Goal: Transaction & Acquisition: Register for event/course

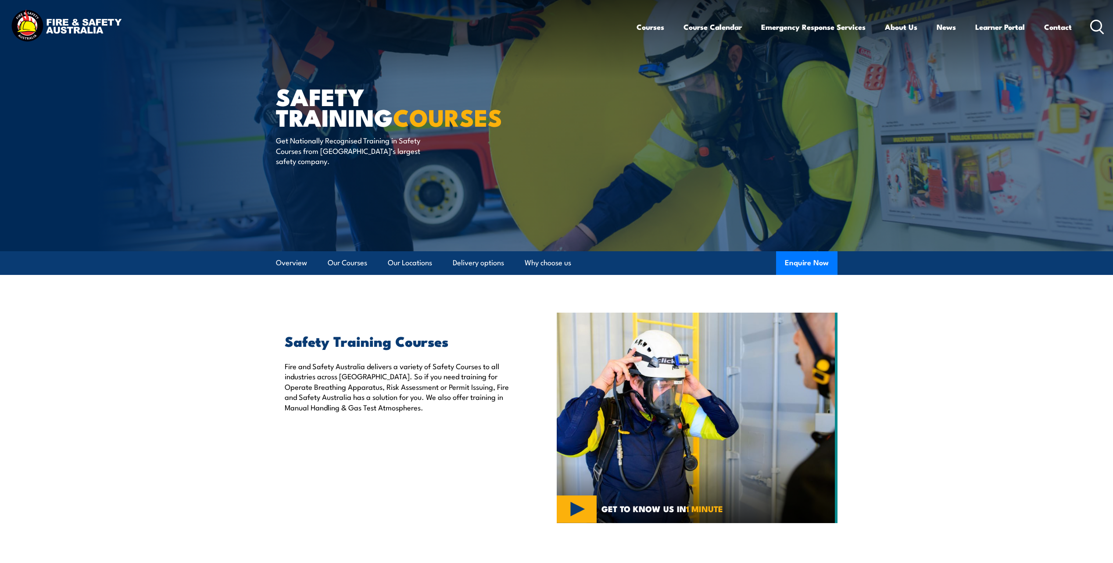
scroll to position [132, 0]
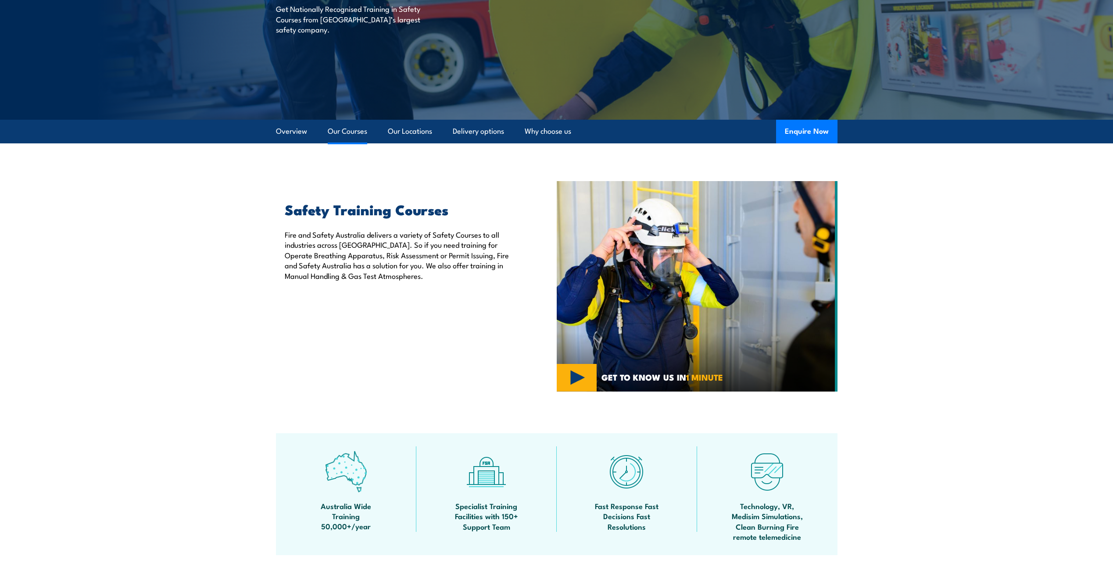
click at [340, 134] on link "Our Courses" at bounding box center [347, 131] width 39 height 23
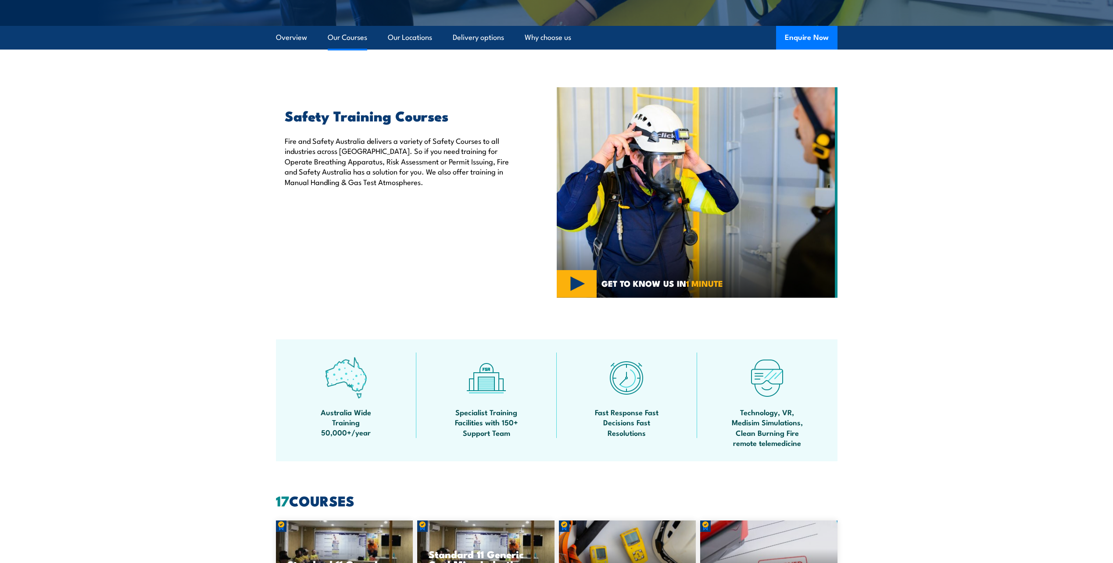
scroll to position [665, 0]
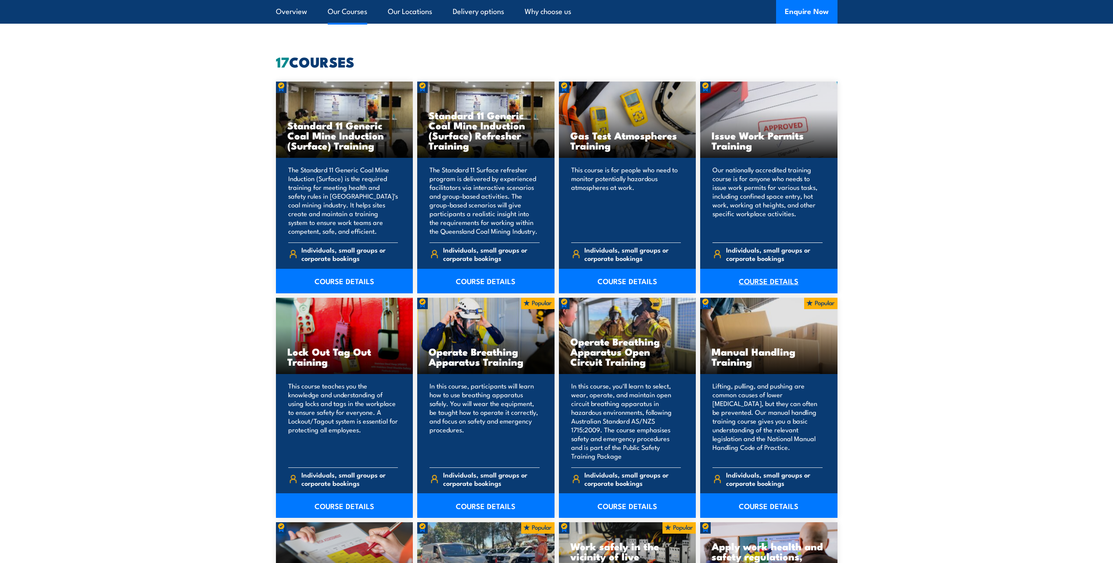
click at [777, 275] on link "COURSE DETAILS" at bounding box center [768, 281] width 137 height 25
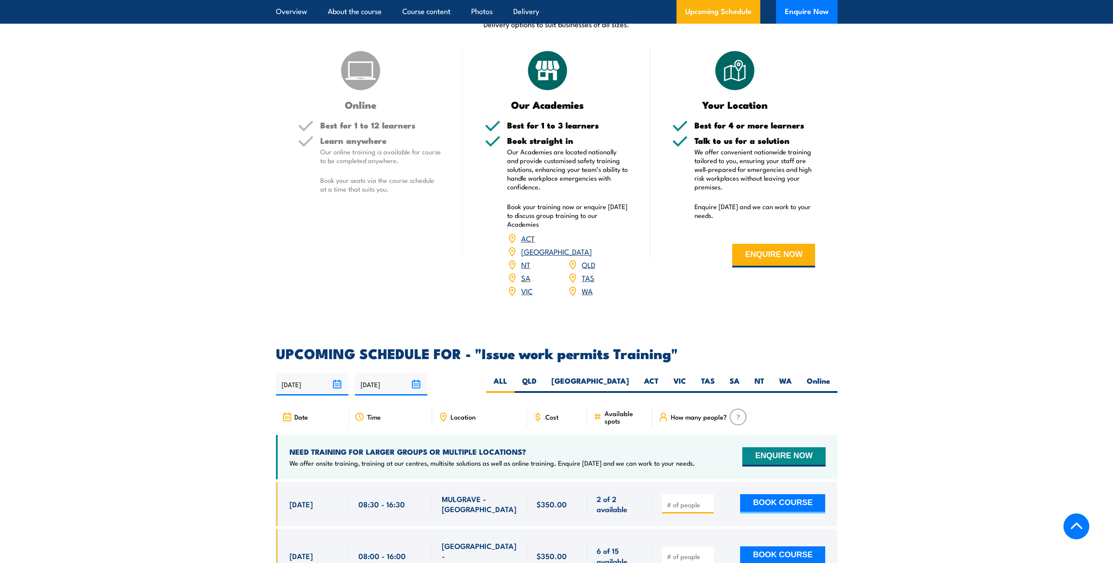
scroll to position [1404, 0]
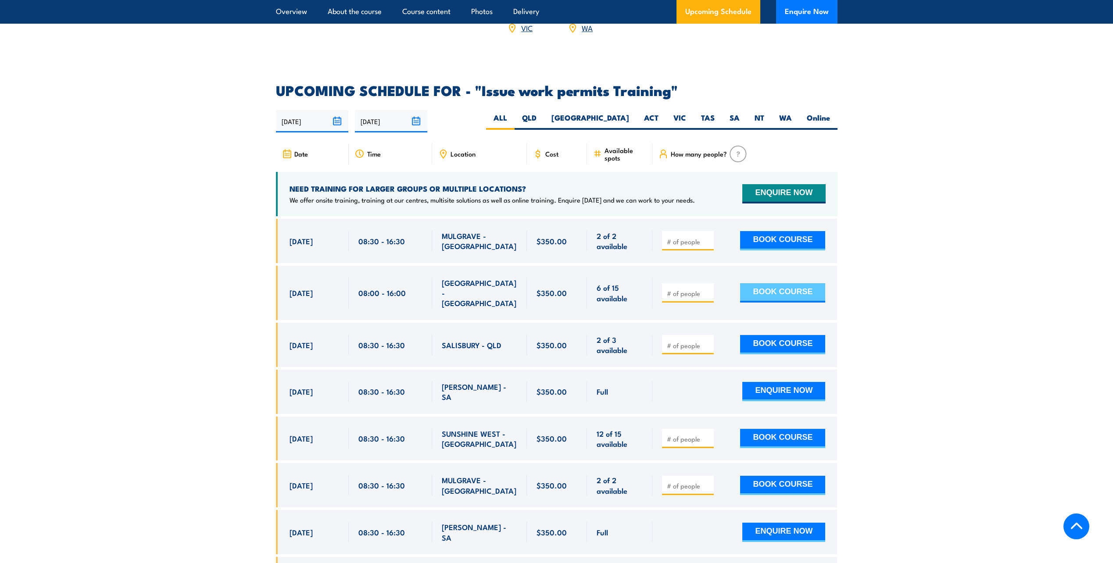
click at [777, 283] on button "BOOK COURSE" at bounding box center [782, 292] width 85 height 19
type input "3"
click at [758, 283] on button "BOOK COURSE" at bounding box center [782, 292] width 85 height 19
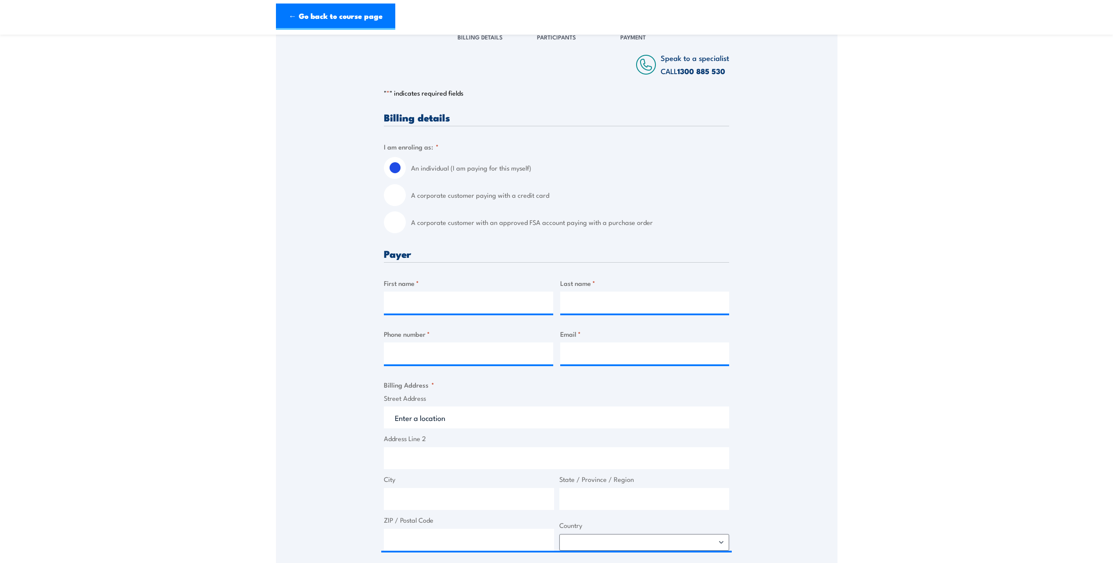
click at [399, 224] on input "A corporate customer with an approved FSA account paying with a purchase order" at bounding box center [395, 222] width 22 height 22
radio input "true"
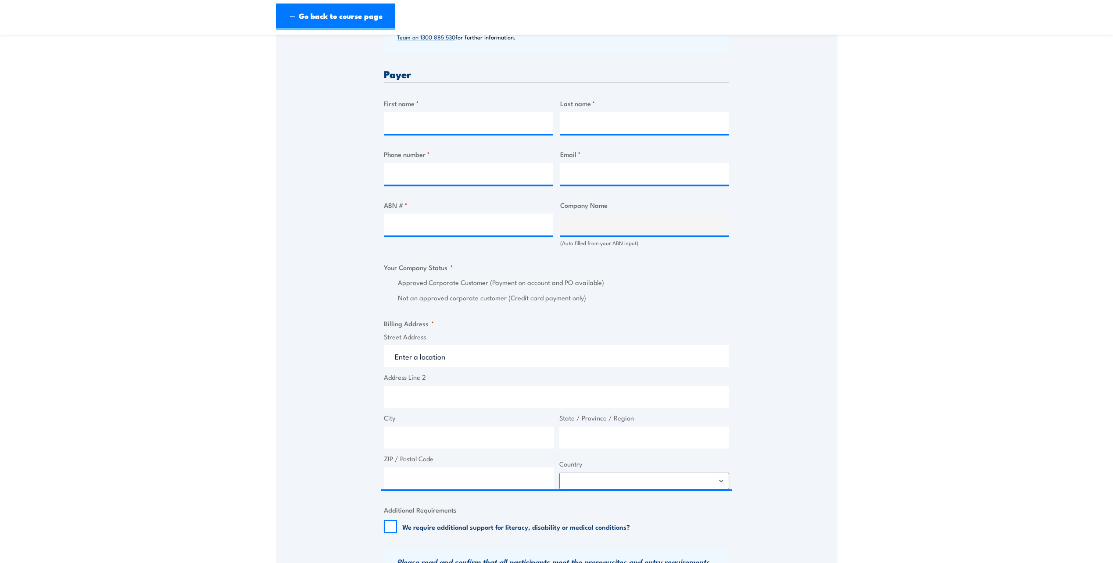
scroll to position [307, 0]
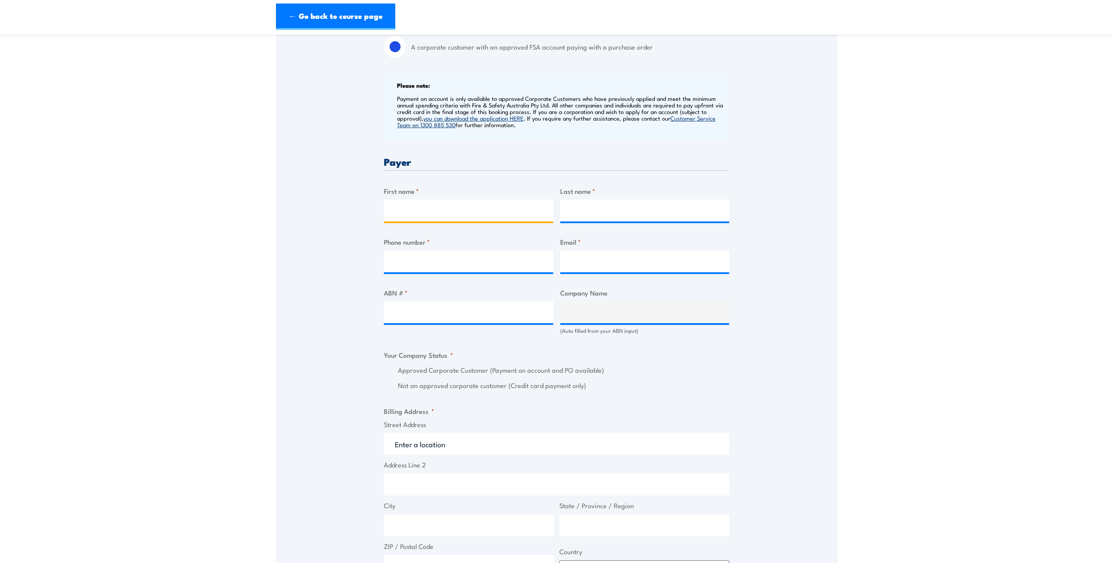
click at [452, 204] on input "First name *" at bounding box center [468, 211] width 169 height 22
type input "Jessica"
type input "McGlinchey"
paste input "08 9410 7494"
type input "08 9410 7494"
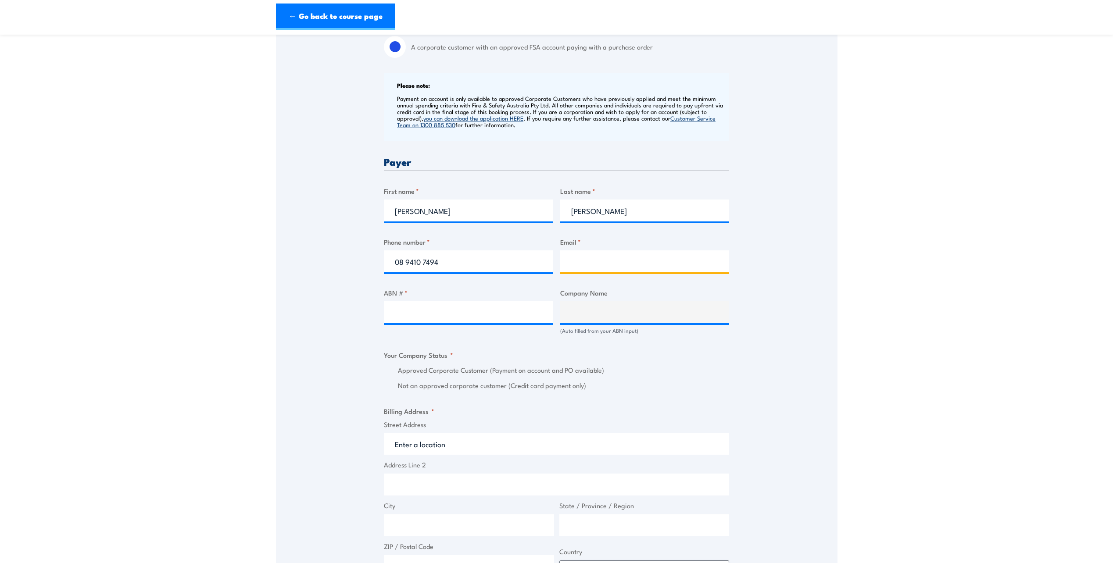
click at [582, 257] on input "Email *" at bounding box center [644, 261] width 169 height 22
click at [600, 258] on input "Email *" at bounding box center [644, 261] width 169 height 22
paste input "l"
type input "learninganddevelopment@asc.com.au"
click at [431, 312] on input "ABN # *" at bounding box center [468, 312] width 169 height 22
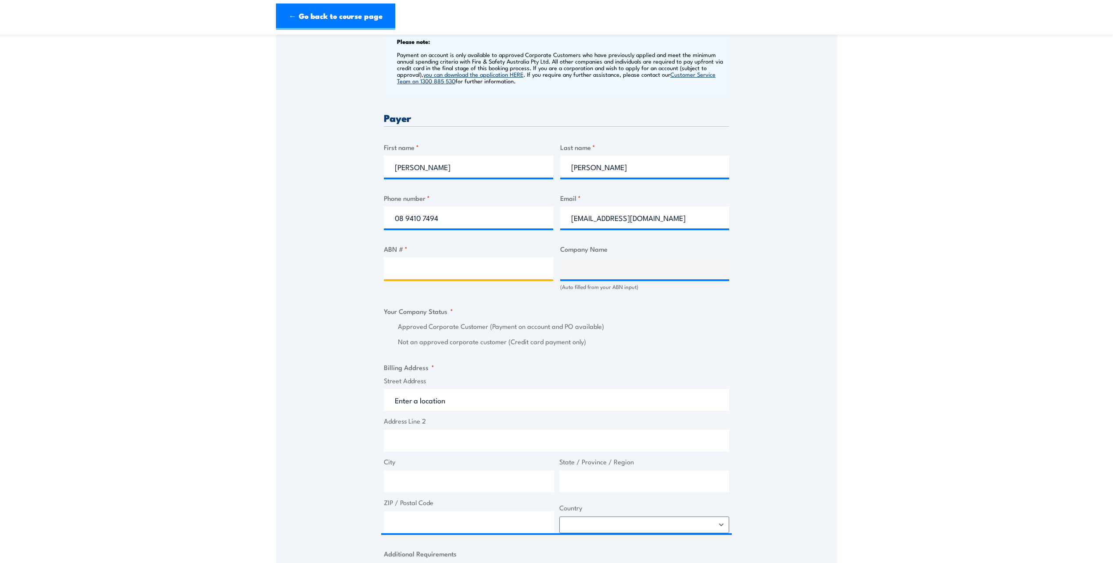
scroll to position [439, 0]
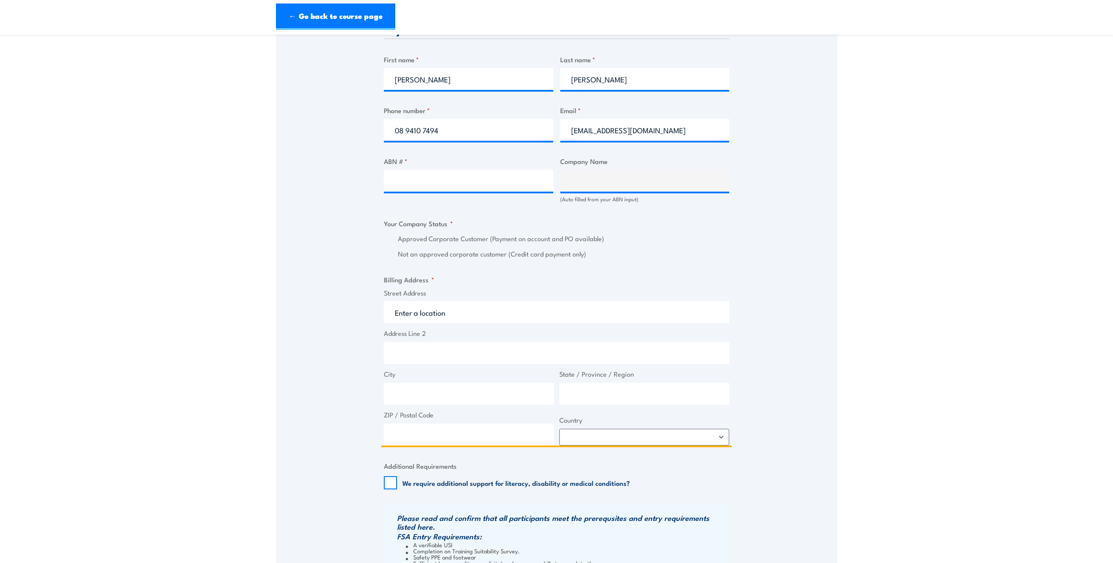
click at [429, 305] on input "Street Address" at bounding box center [556, 312] width 345 height 22
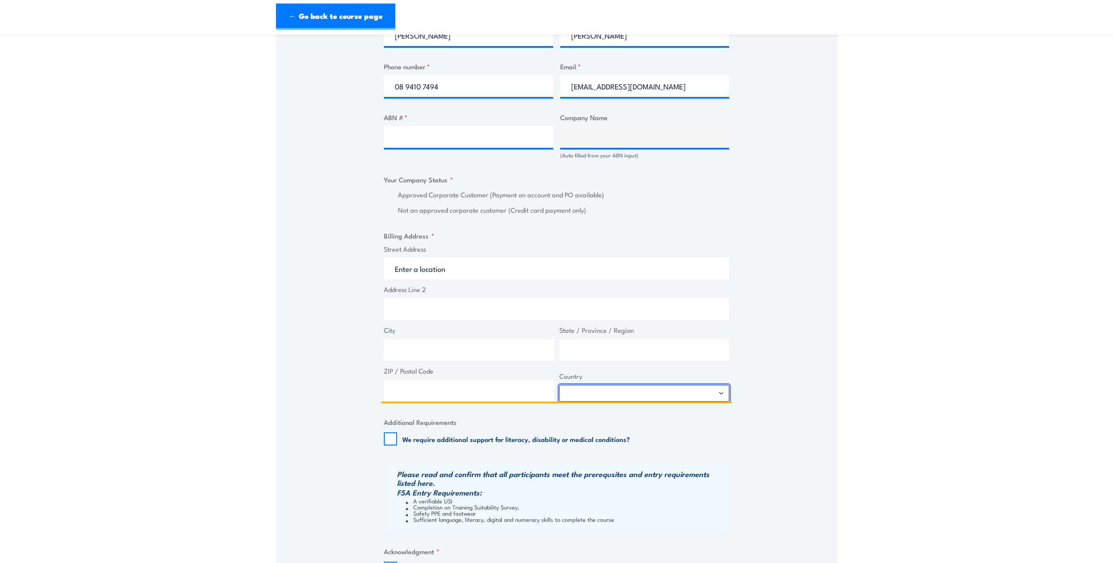
select select "Australia"
click at [431, 270] on input "Street Address" at bounding box center [556, 268] width 345 height 22
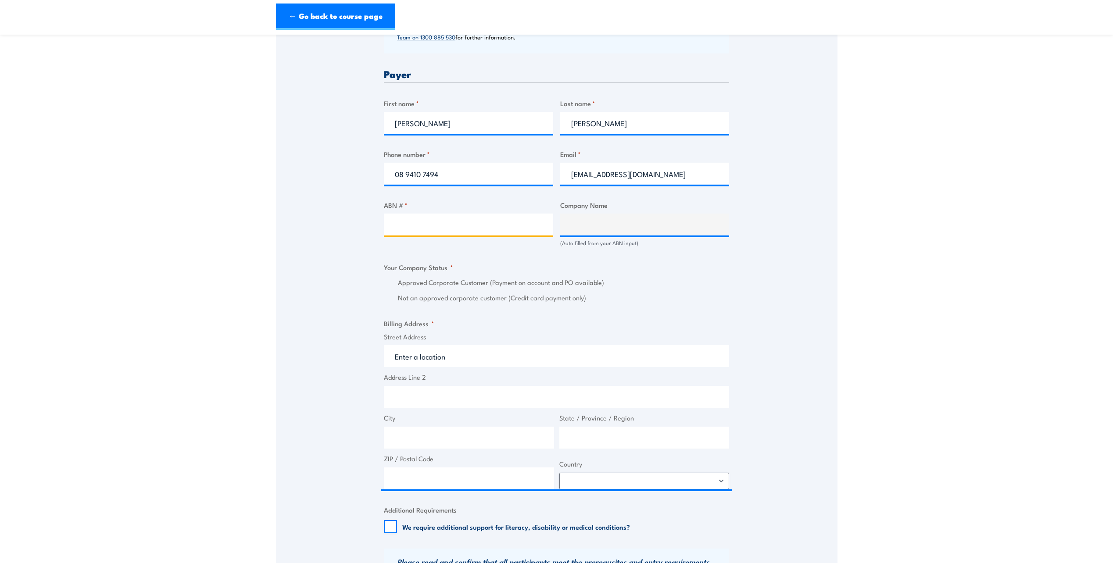
click at [443, 216] on input "ABN # *" at bounding box center [468, 225] width 169 height 22
click at [405, 228] on input "ABN # *" at bounding box center [468, 225] width 169 height 22
paste input "64 008 605 034"
click at [509, 221] on input "64 008 605 034" at bounding box center [468, 225] width 169 height 22
type input "64 008 605 034"
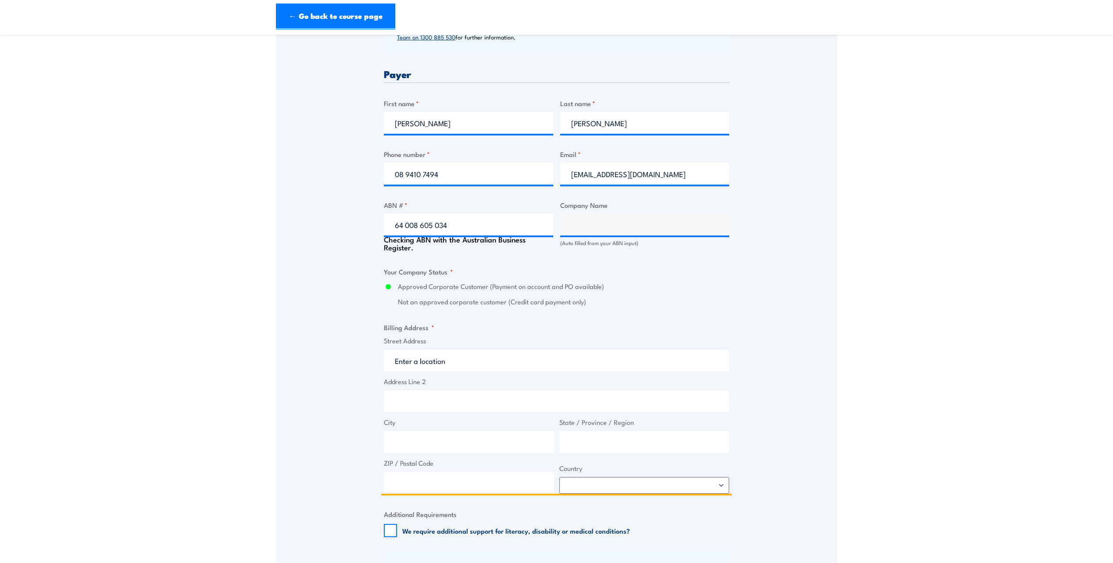
type input "ASC PTY LTD"
radio input "true"
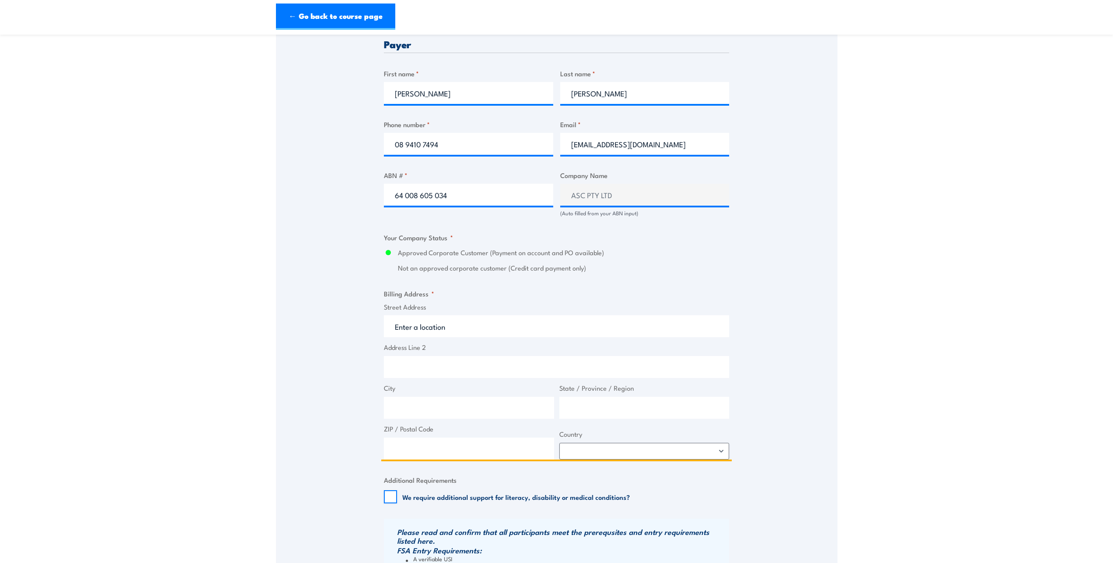
scroll to position [439, 0]
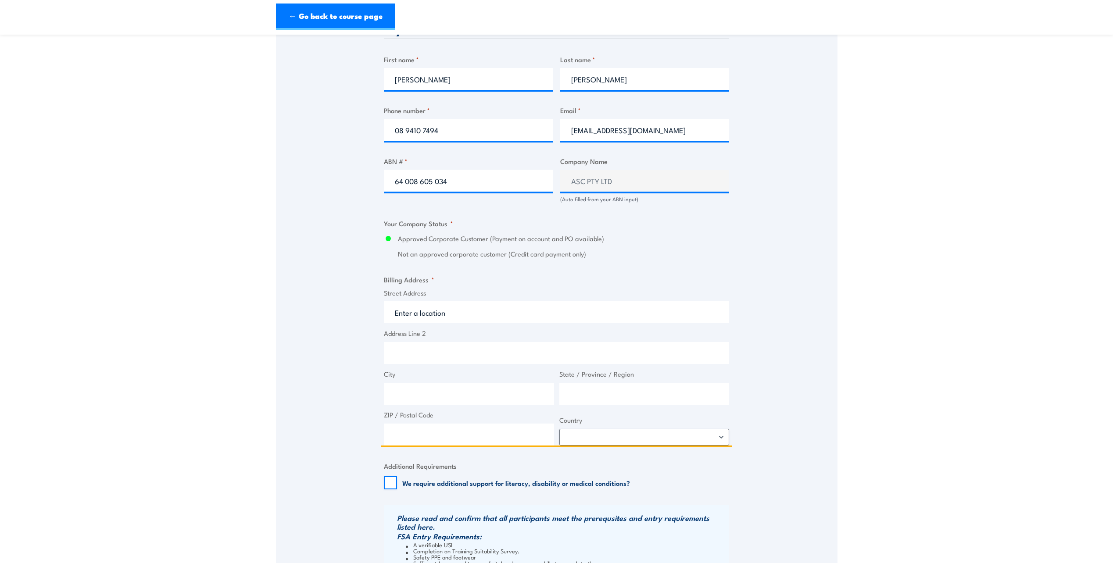
click at [408, 350] on input "Address Line 2" at bounding box center [556, 353] width 345 height 22
click at [413, 314] on input "Street Address" at bounding box center [556, 312] width 345 height 22
paste input "694 Mersey Road, Osborne, South Australia 5017"
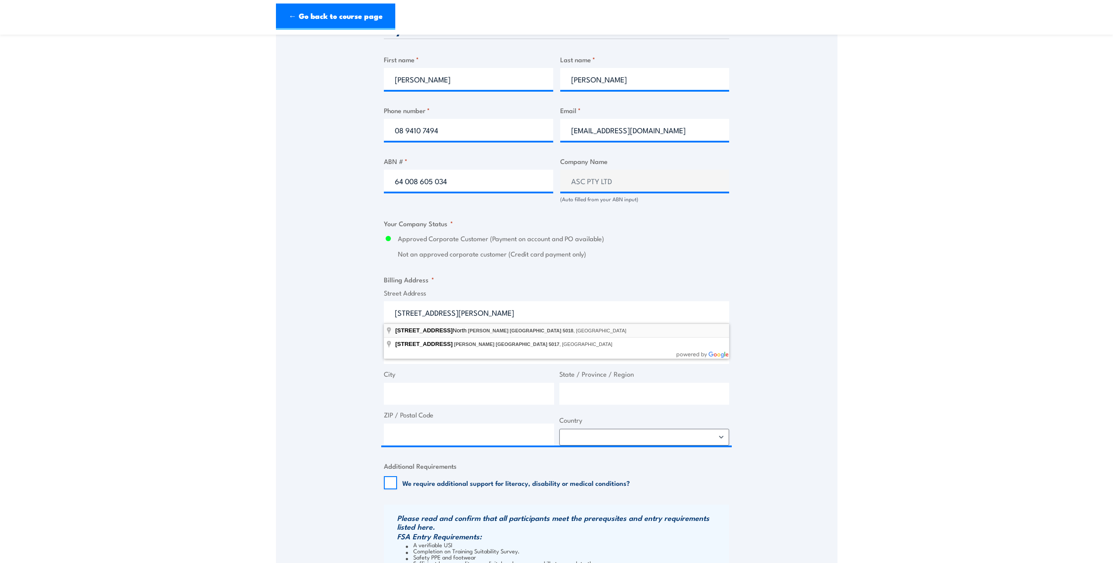
type input "694 Mersey Road North, Osborne South Australia 5018, Australia"
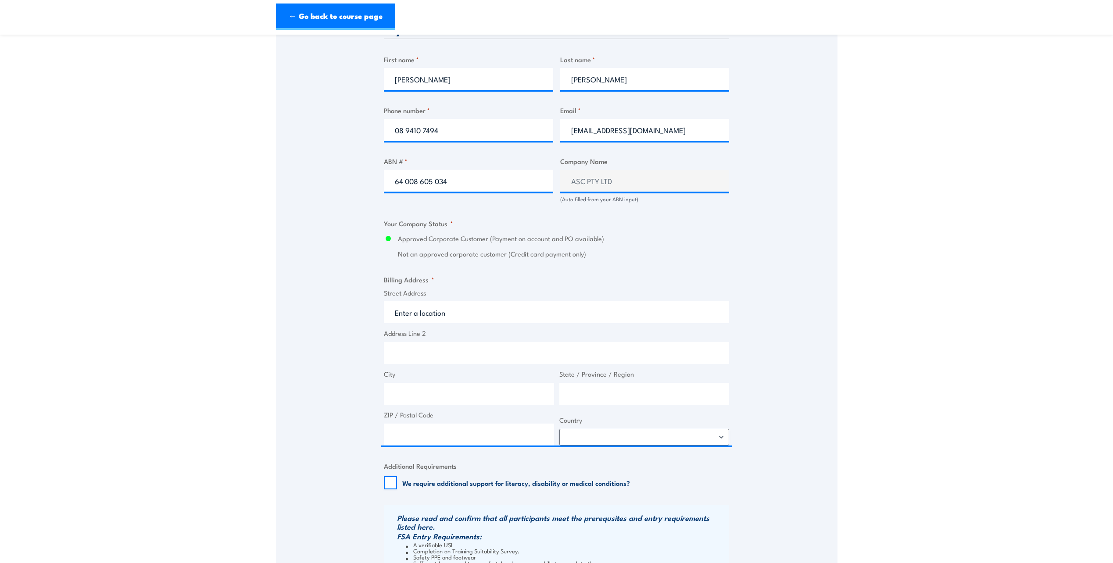
type input "694 Mersey Rd N"
type input "Osborne"
type input "South Australia"
type input "5018"
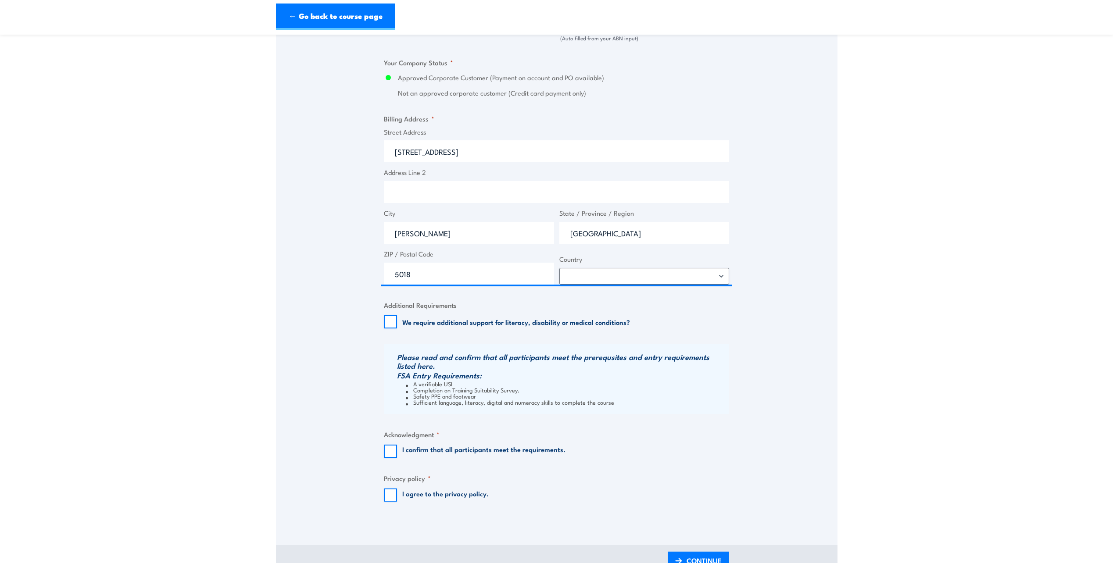
scroll to position [614, 0]
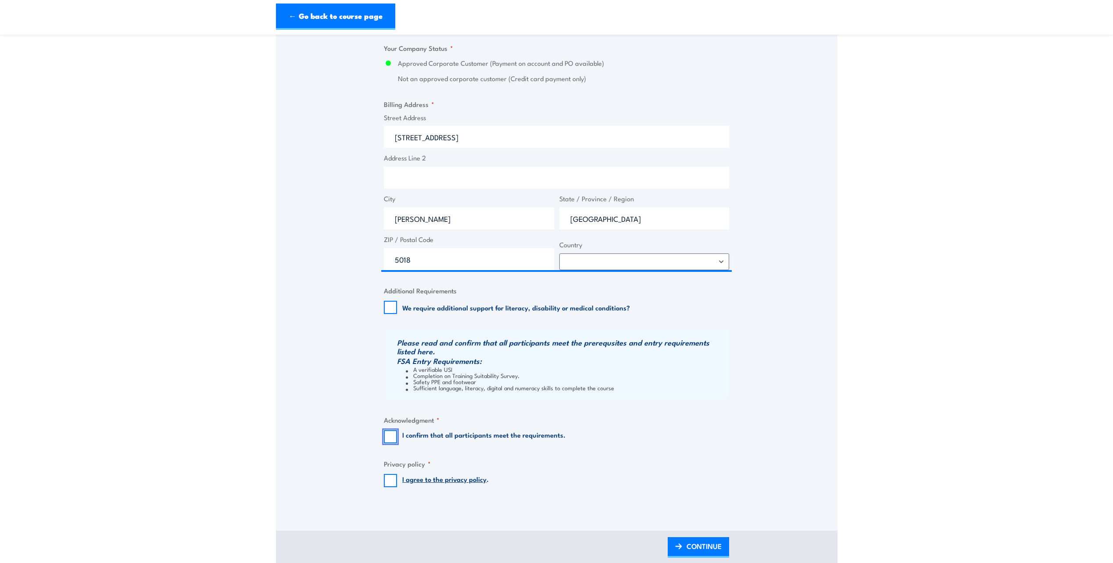
drag, startPoint x: 395, startPoint y: 437, endPoint x: 393, endPoint y: 444, distance: 7.1
click at [394, 436] on input "I confirm that all participants meet the requirements." at bounding box center [390, 436] width 13 height 13
checkbox input "true"
click at [390, 478] on input "I agree to the privacy policy ." at bounding box center [390, 480] width 13 height 13
checkbox input "true"
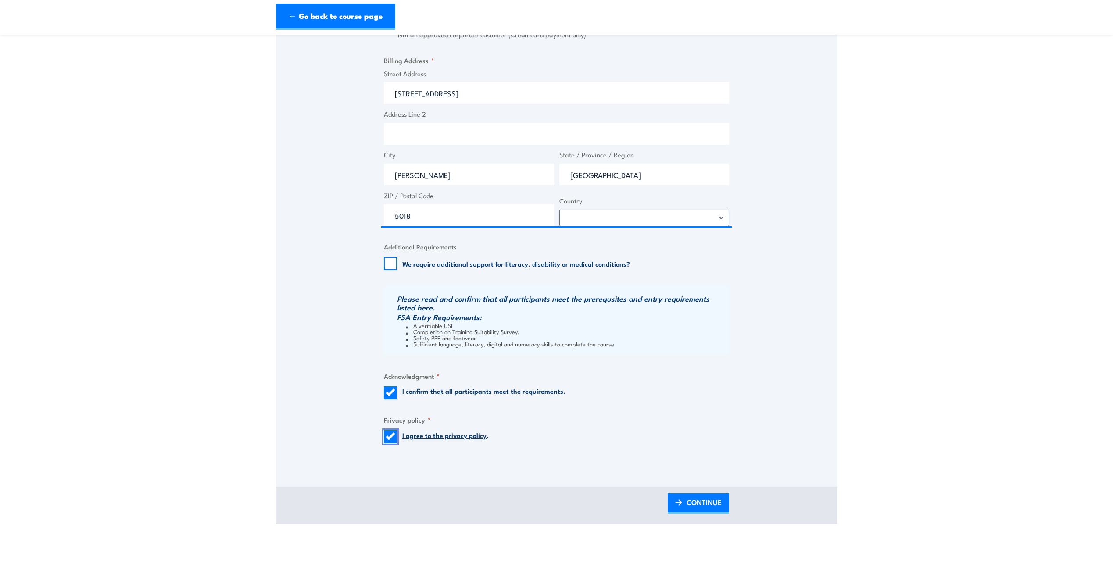
scroll to position [702, 0]
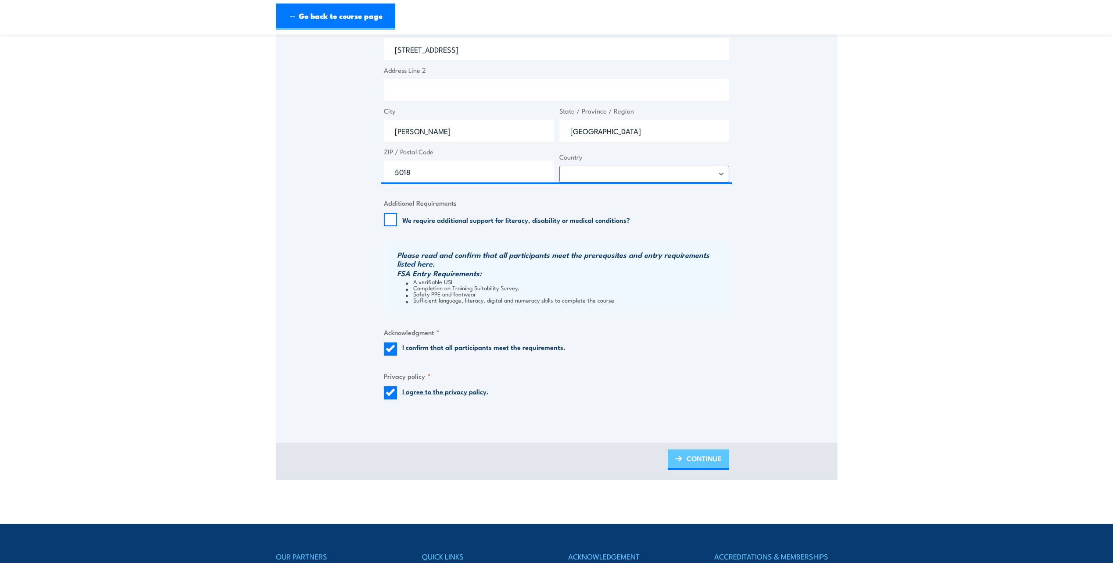
click at [701, 458] on span "CONTINUE" at bounding box center [703, 458] width 35 height 23
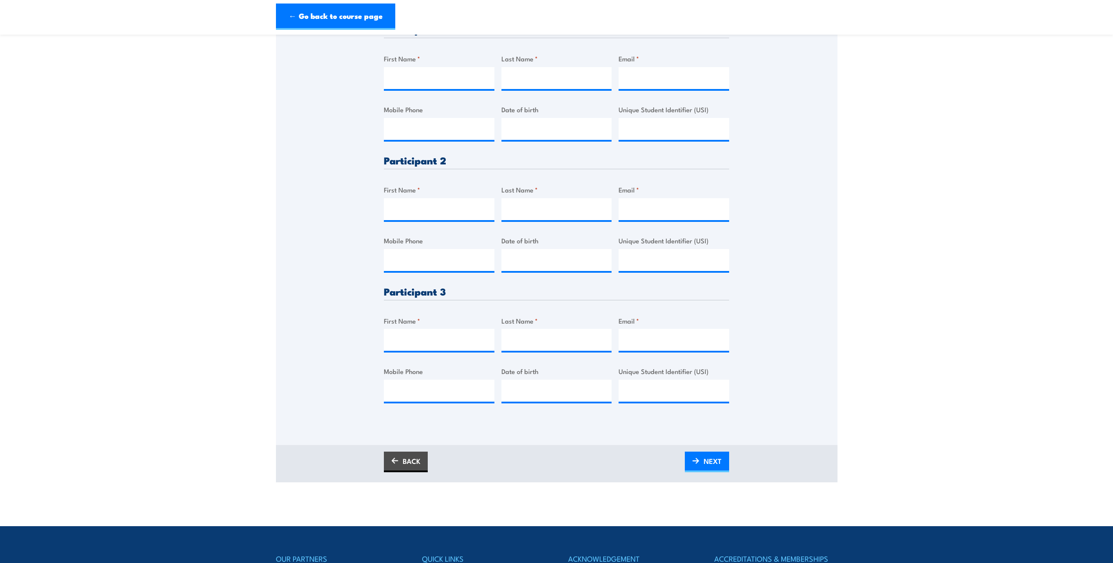
scroll to position [193, 0]
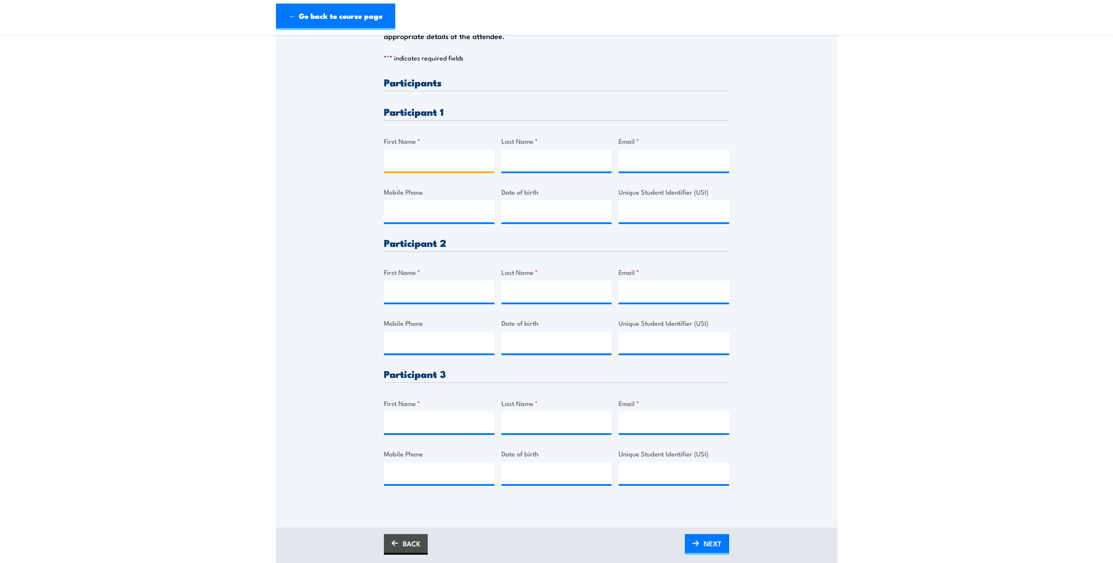
click at [403, 158] on input "First Name *" at bounding box center [439, 161] width 111 height 22
paste input "Ben Ryrie"
type input "Ben Ryrie"
click at [535, 154] on input "Last Name *" at bounding box center [556, 161] width 111 height 22
click at [641, 158] on input "Email *" at bounding box center [673, 161] width 111 height 22
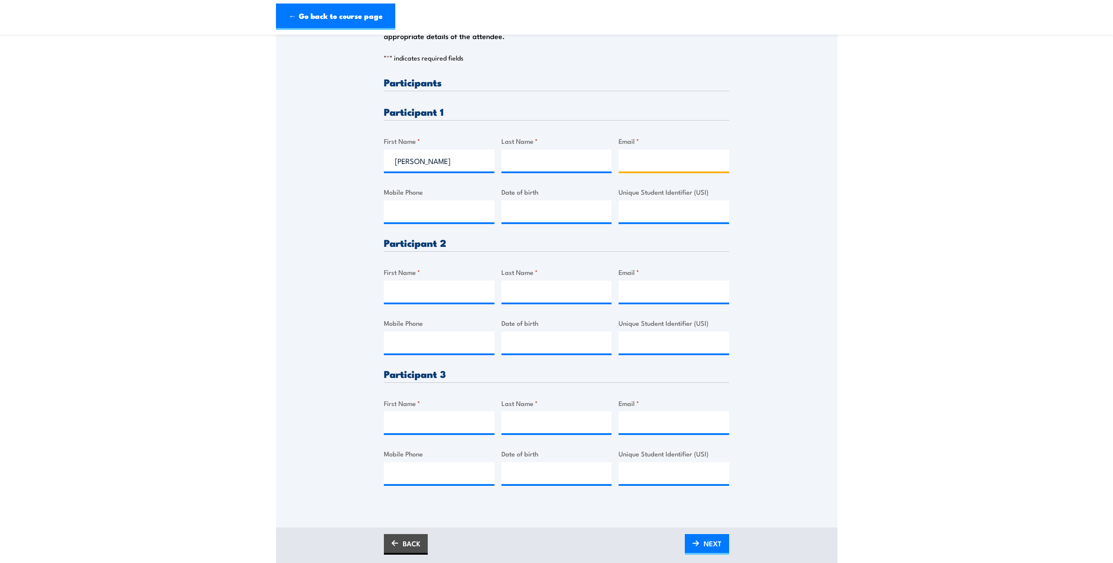
paste input "ben.ryrie@asc.com.au"
type input "ben.ryrie@asc.com.au"
click at [569, 164] on input "Last Name *" at bounding box center [556, 161] width 111 height 22
type input "Ryrie"
type input "Ben"
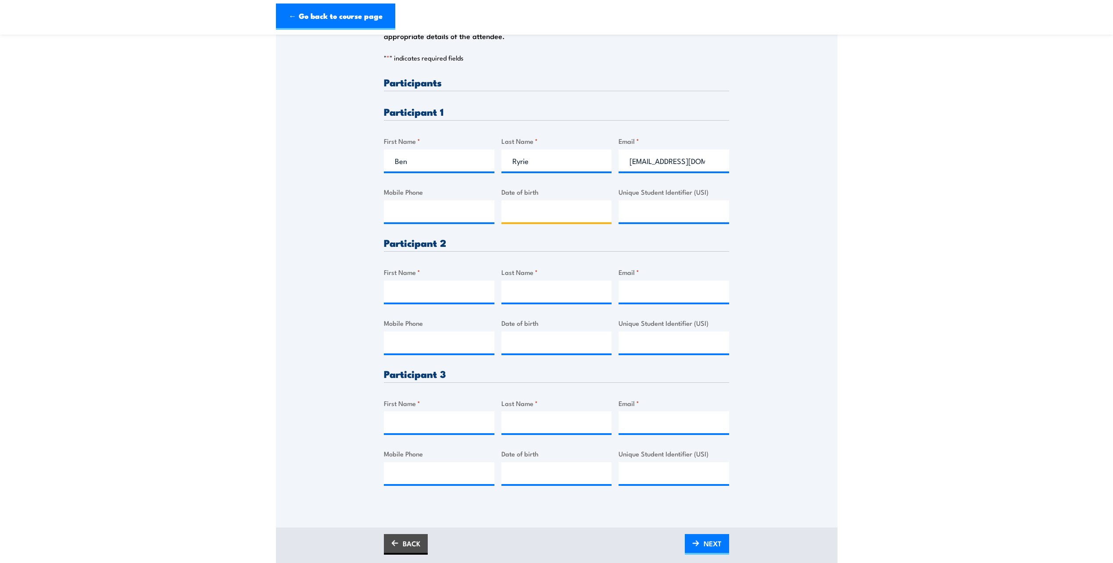
click at [533, 201] on input "Date of birth" at bounding box center [556, 211] width 111 height 22
paste input "26/04/1983"
type input "26/04/1983"
click at [400, 217] on input "Mobile Phone" at bounding box center [439, 211] width 111 height 22
click at [432, 214] on input "Mobile Phone" at bounding box center [439, 211] width 111 height 22
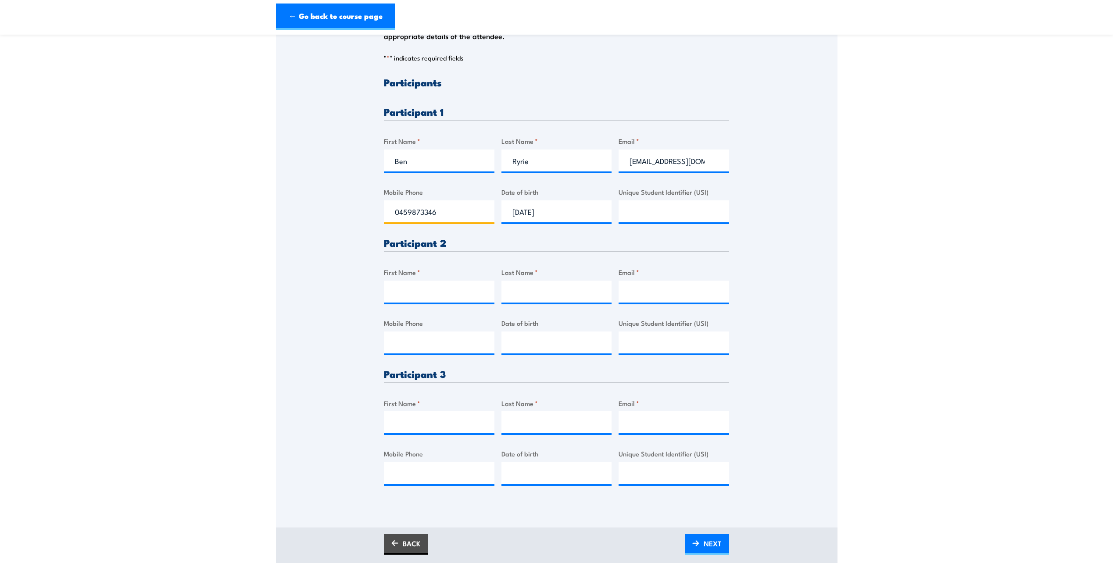
type input "0459873346"
click at [409, 291] on input "First Name *" at bounding box center [439, 292] width 111 height 22
paste input "Glen Howells"
drag, startPoint x: 412, startPoint y: 293, endPoint x: 453, endPoint y: 296, distance: 40.9
click at [454, 297] on input "Glen Howells" at bounding box center [439, 292] width 111 height 22
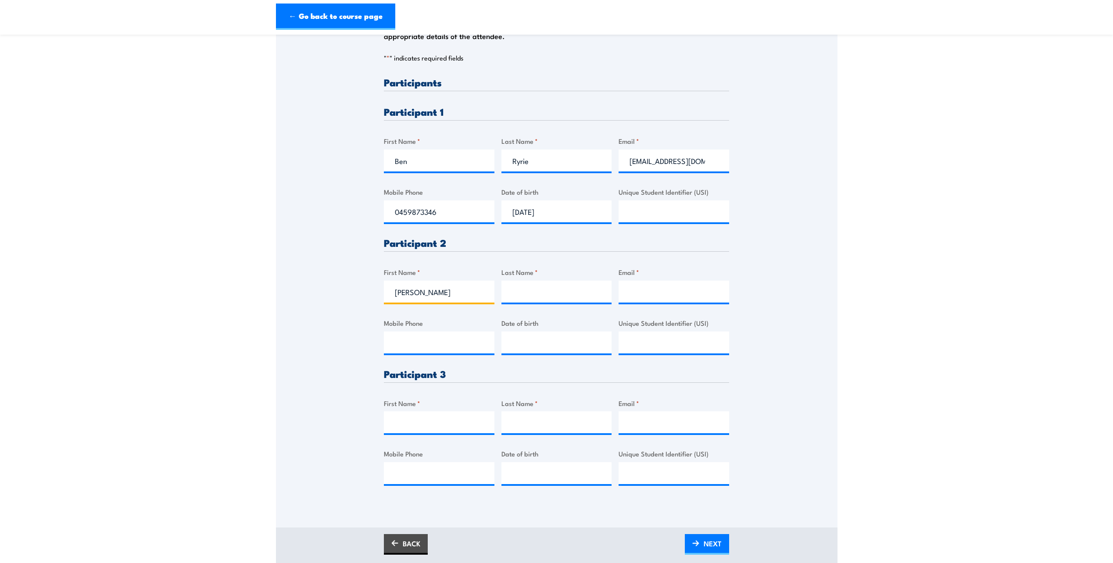
type input "Glen"
click at [520, 295] on input "Last Name *" at bounding box center [556, 292] width 111 height 22
paste input "Howells"
type input "Howells"
click at [635, 290] on input "Email *" at bounding box center [673, 292] width 111 height 22
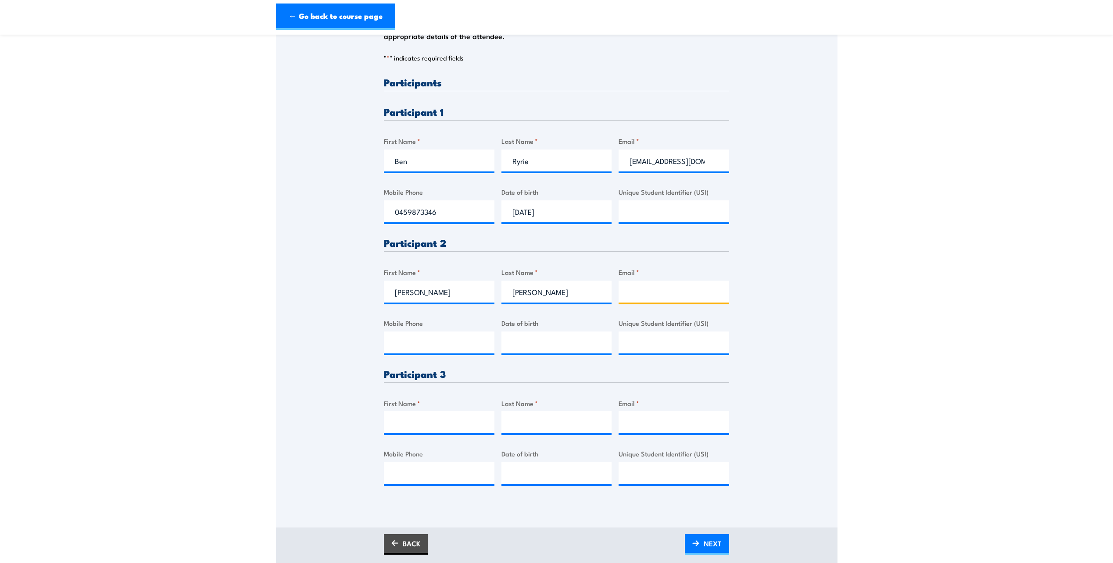
click at [649, 290] on input "Email *" at bounding box center [673, 292] width 111 height 22
paste input "glen.howells@asc.com.au"
type input "glen.howells@asc.com.au"
click at [440, 333] on input "Mobile Phone" at bounding box center [439, 343] width 111 height 22
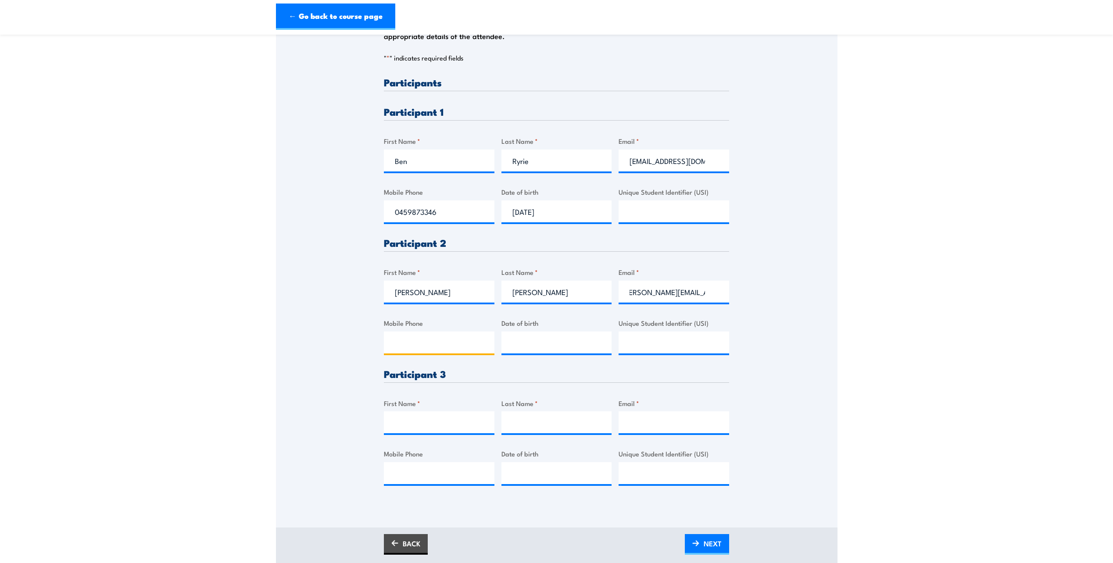
scroll to position [0, 0]
type input "0420388791"
type input "08/06/1971"
click at [421, 423] on input "First Name *" at bounding box center [439, 422] width 111 height 22
paste input "lyn Overal"
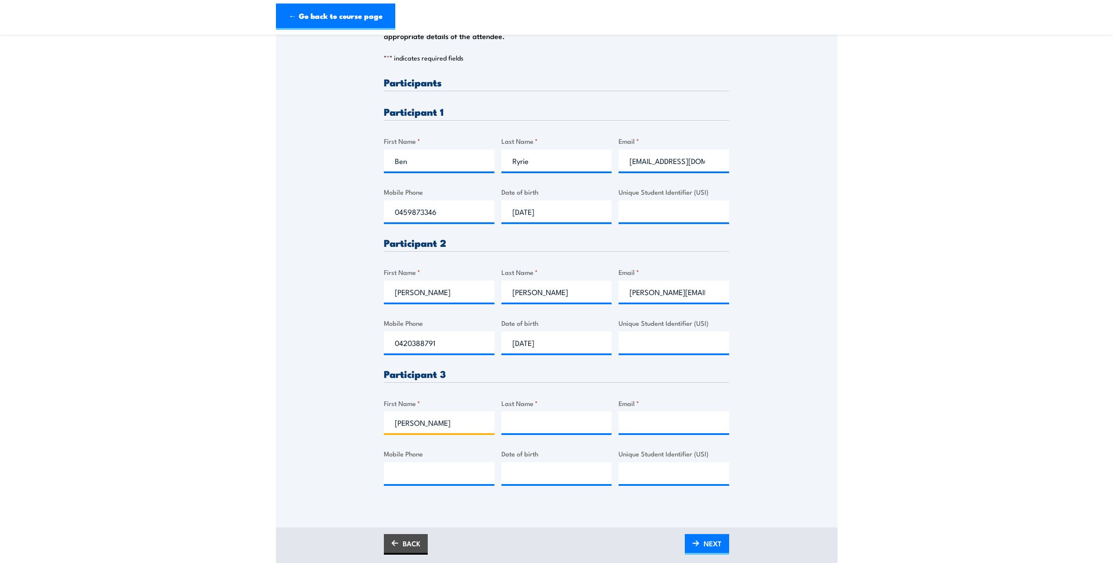
type input "lyn Overal"
click at [670, 430] on input "Email *" at bounding box center [673, 422] width 111 height 22
paste input "glyn.overal@asc.com.au"
type input "glyn.overal@asc.com.au"
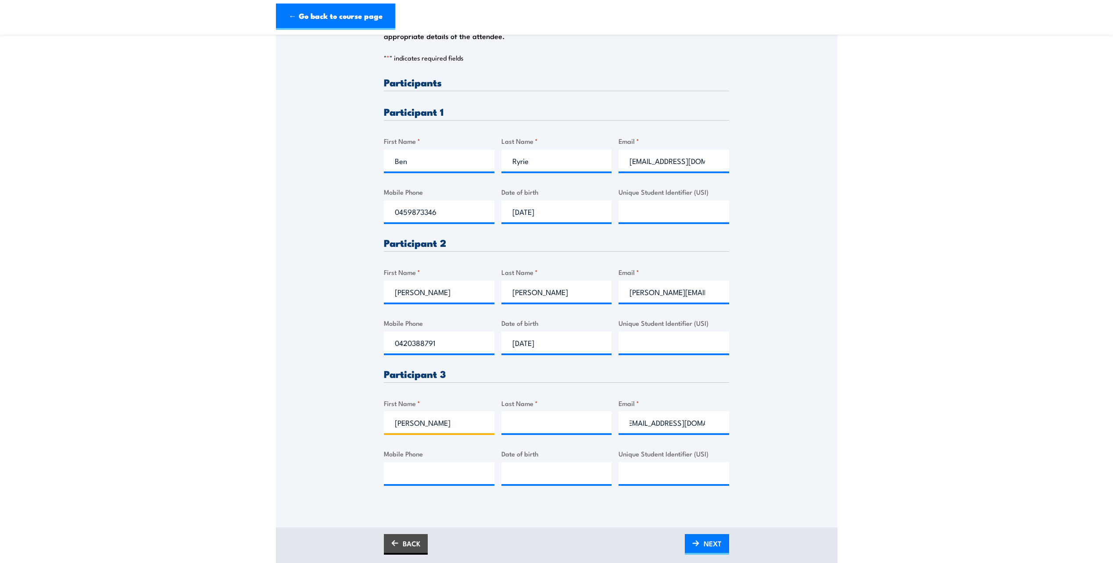
click at [444, 428] on input "lyn Overal" at bounding box center [439, 422] width 111 height 22
drag, startPoint x: 409, startPoint y: 423, endPoint x: 443, endPoint y: 425, distance: 34.3
click at [443, 425] on input "lyn Overal" at bounding box center [439, 422] width 111 height 22
type input "lyn"
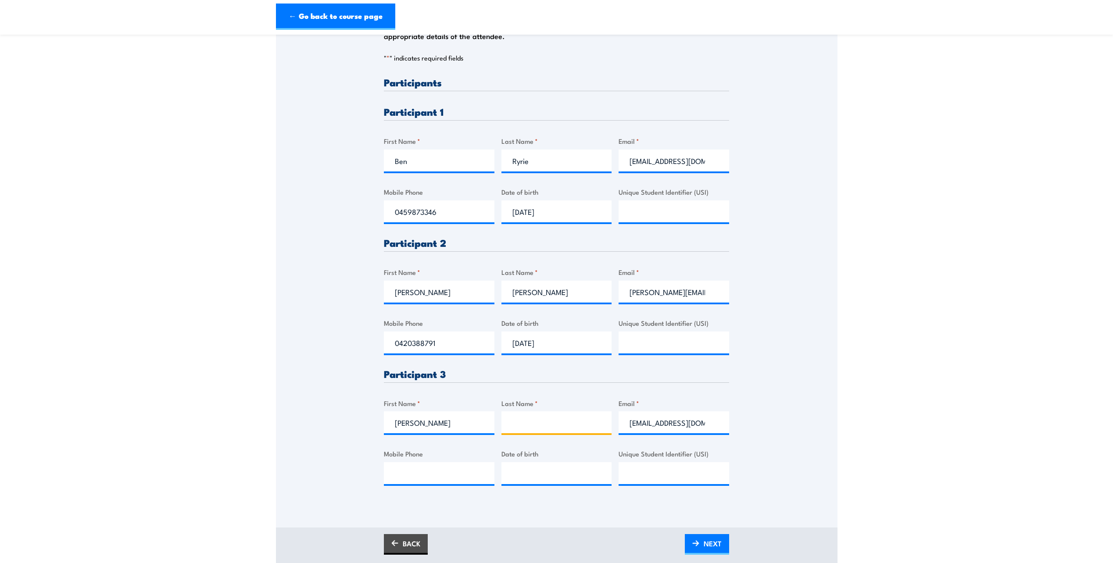
click at [531, 423] on input "Last Name *" at bounding box center [556, 422] width 111 height 22
paste input "Overal"
type input "Overal"
click at [440, 469] on input "Mobile Phone" at bounding box center [439, 473] width 111 height 22
type input "0437725555"
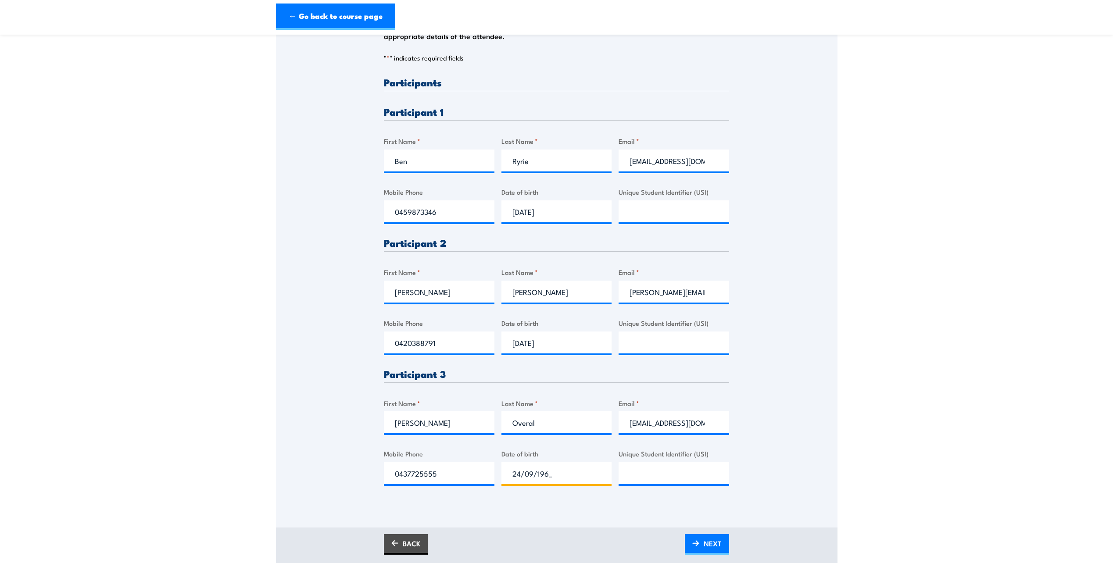
type input "24/09/1968"
click at [705, 542] on span "NEXT" at bounding box center [713, 543] width 18 height 23
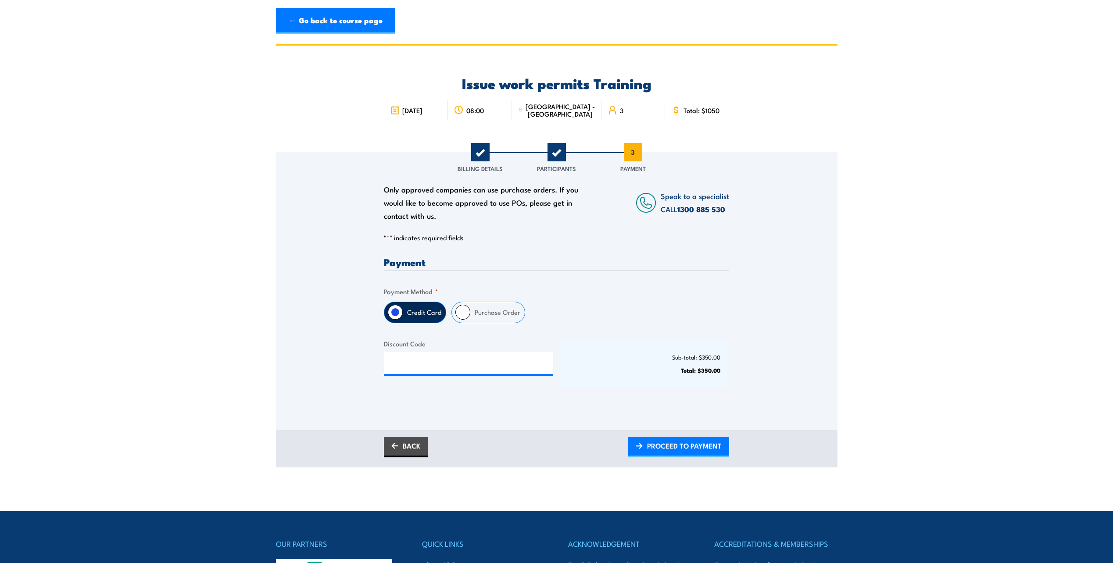
click at [467, 311] on input "Purchase Order" at bounding box center [462, 312] width 15 height 15
radio input "true"
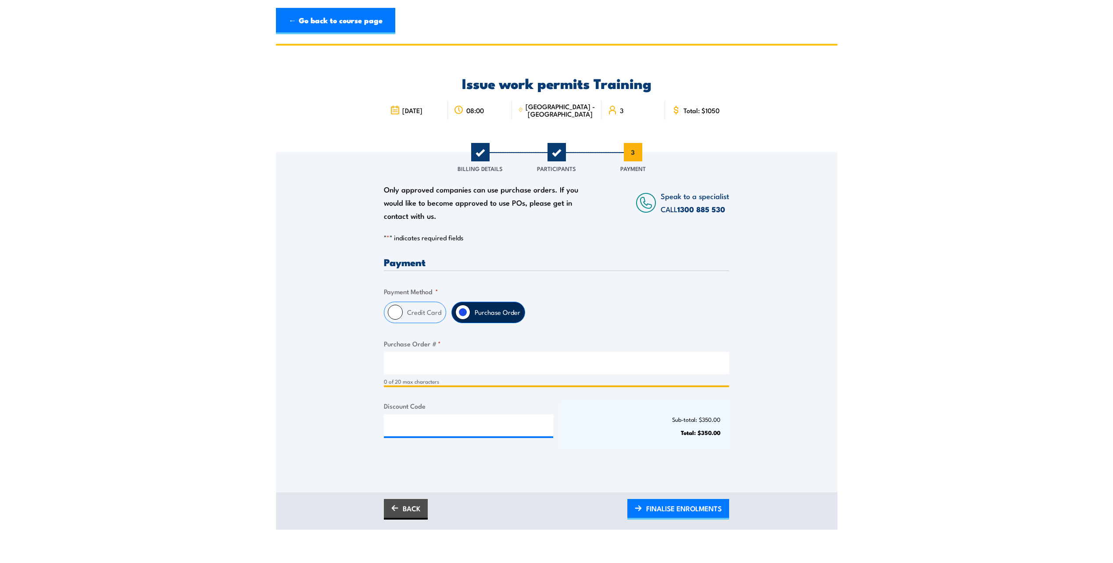
click at [410, 359] on input "Purchase Order # *" at bounding box center [556, 363] width 345 height 22
click at [450, 368] on input "Purchase Order # *" at bounding box center [556, 363] width 345 height 22
paste input "M23324"
type input "M23324"
click at [659, 515] on span "FINALISE ENROLMENTS" at bounding box center [683, 508] width 75 height 23
